Goal: Find specific page/section: Find specific page/section

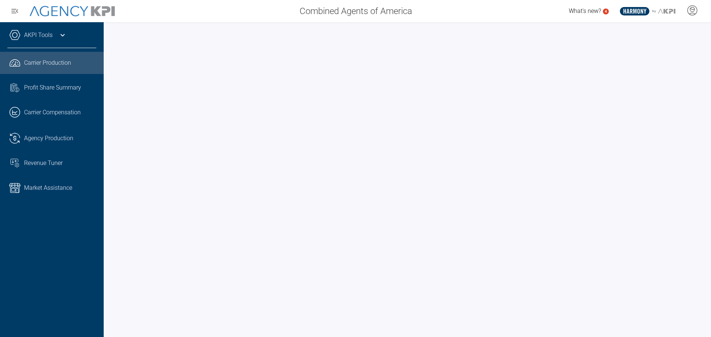
click at [49, 33] on link "AKPI Tools" at bounding box center [38, 35] width 29 height 9
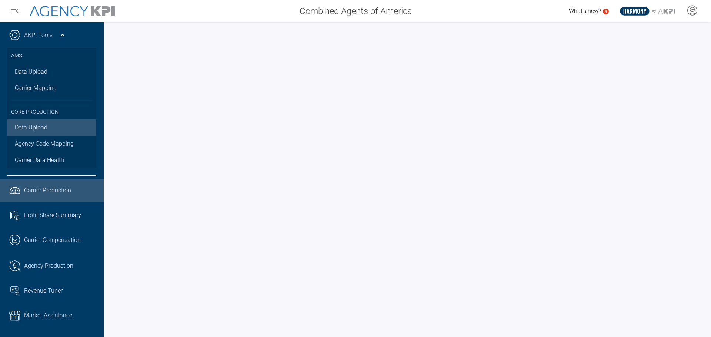
click at [44, 127] on link "Data Upload" at bounding box center [51, 128] width 89 height 16
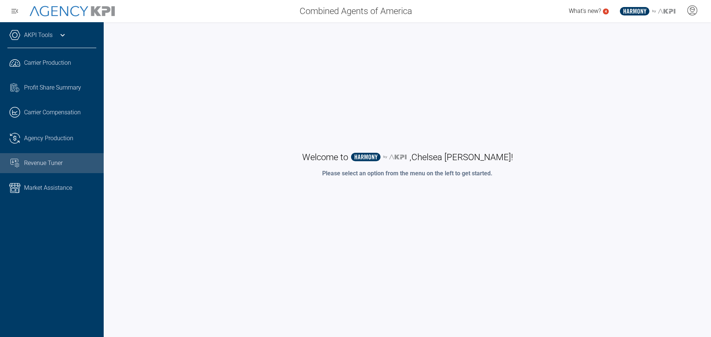
click at [38, 163] on span "Revenue Tuner" at bounding box center [43, 163] width 39 height 9
